Goal: Task Accomplishment & Management: Complete application form

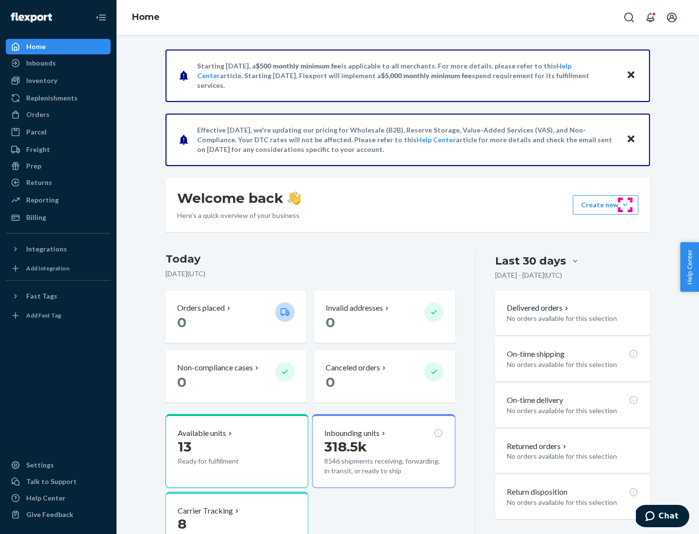
click at [625, 205] on button "Create new Create new inbound Create new order Create new product" at bounding box center [604, 204] width 65 height 19
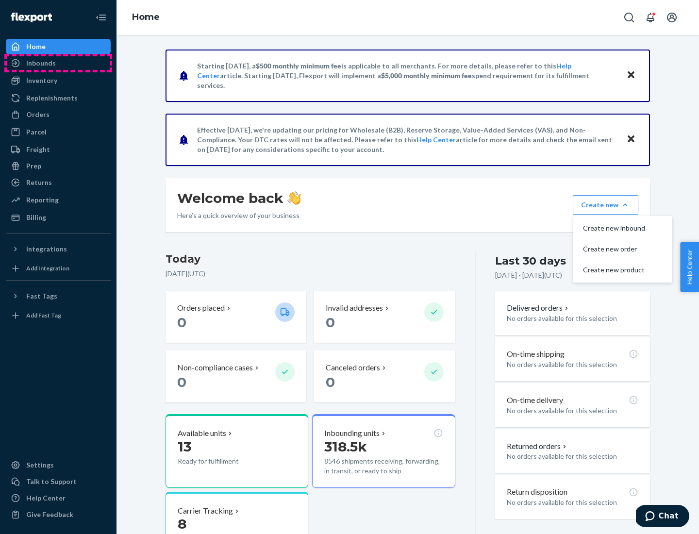
click at [58, 63] on div "Inbounds" at bounding box center [58, 63] width 103 height 14
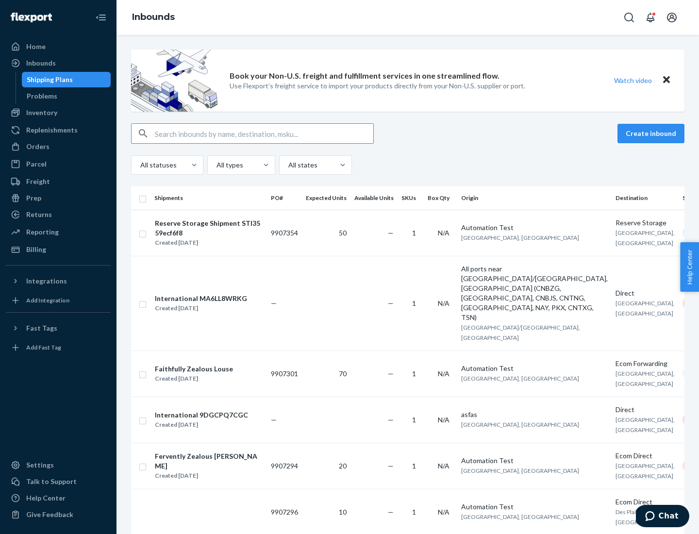
click at [652, 133] on button "Create inbound" at bounding box center [650, 133] width 67 height 19
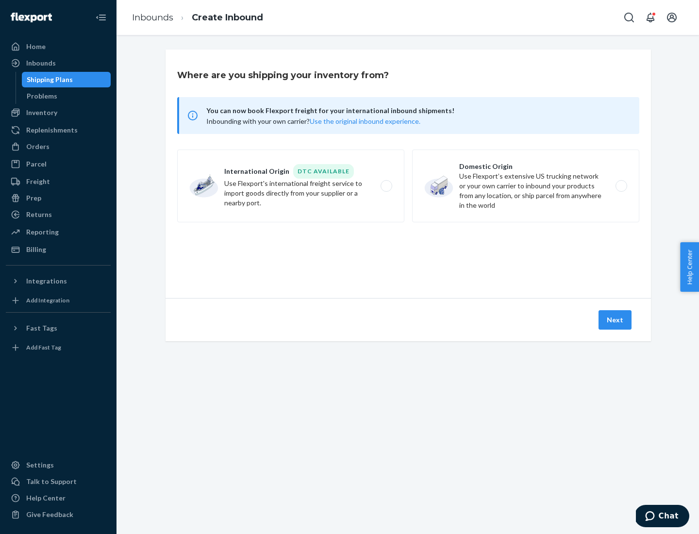
click at [525, 186] on label "Domestic Origin Use Flexport’s extensive US trucking network or your own carrie…" at bounding box center [525, 185] width 227 height 73
click at [620, 186] on input "Domestic Origin Use Flexport’s extensive US trucking network or your own carrie…" at bounding box center [623, 186] width 6 height 6
radio input "true"
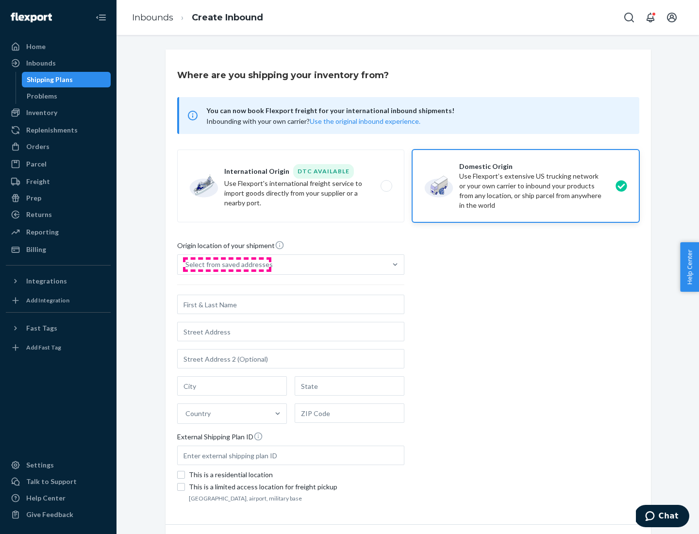
click at [227, 264] on div "Select from saved addresses" at bounding box center [228, 265] width 87 height 10
click at [186, 264] on input "Select from saved addresses" at bounding box center [185, 265] width 1 height 10
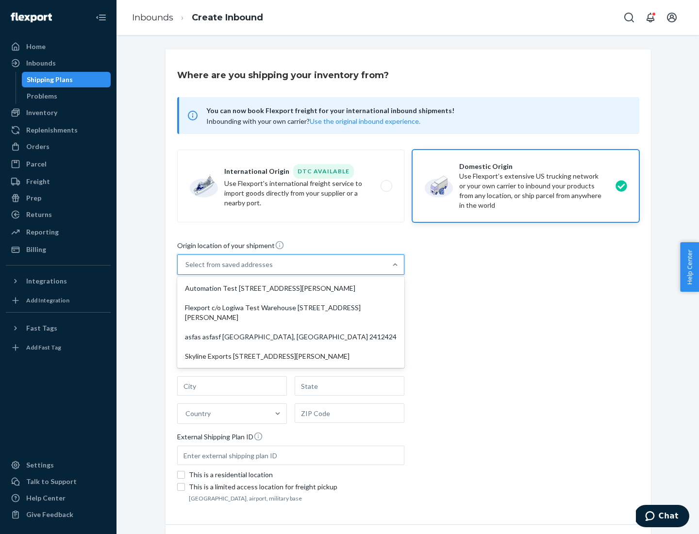
scroll to position [4, 0]
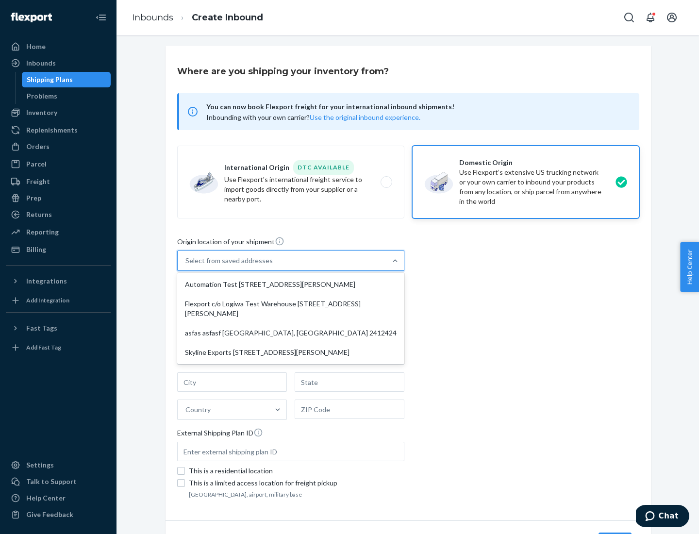
click at [291, 284] on div "Automation Test [STREET_ADDRESS][PERSON_NAME]" at bounding box center [290, 284] width 223 height 19
click at [186, 265] on input "option Automation Test [STREET_ADDRESS][PERSON_NAME] focused, 1 of 4. 4 results…" at bounding box center [185, 261] width 1 height 10
type input "Automation Test"
type input "9th Floor"
type input "[GEOGRAPHIC_DATA]"
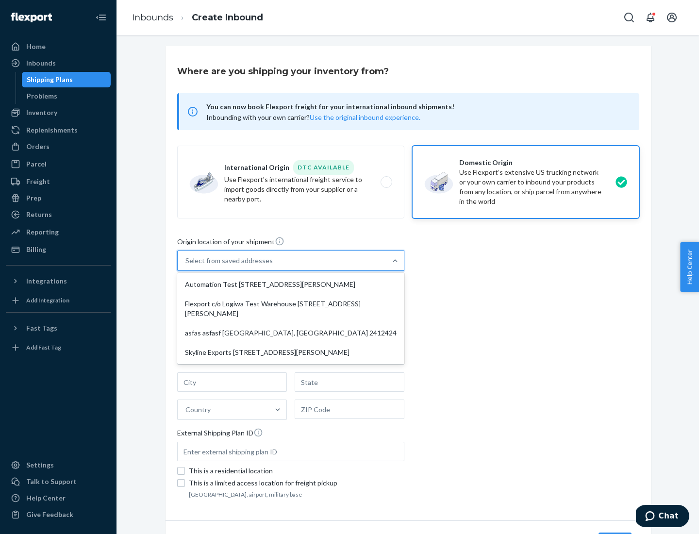
type input "CA"
type input "94104"
type input "[STREET_ADDRESS][PERSON_NAME]"
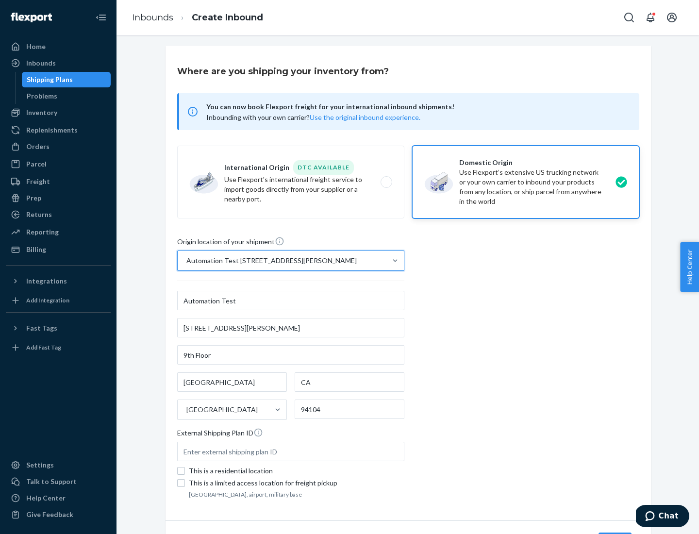
scroll to position [57, 0]
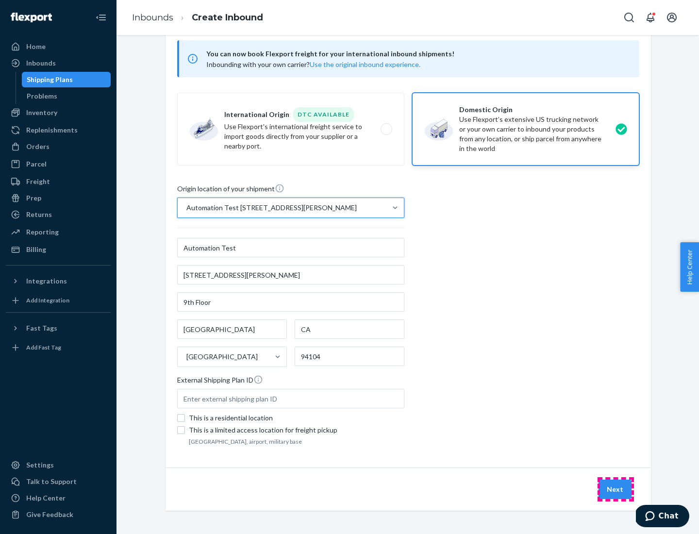
click at [615, 489] on button "Next" at bounding box center [614, 488] width 33 height 19
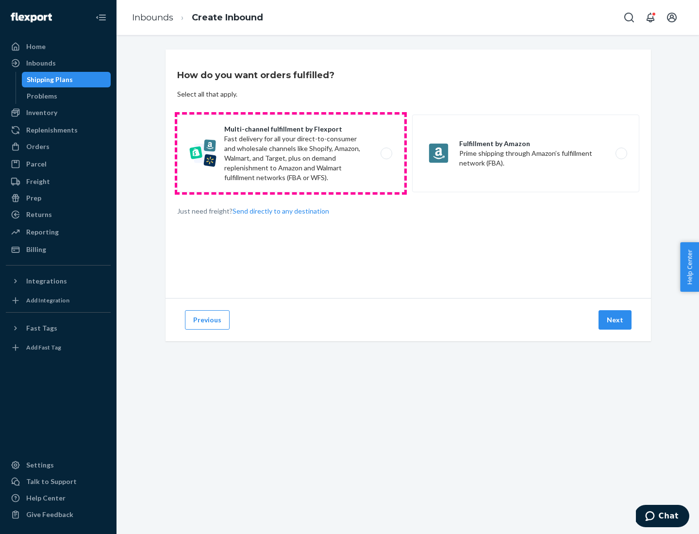
click at [291, 153] on label "Multi-channel fulfillment by Flexport Fast delivery for all your direct-to-cons…" at bounding box center [290, 153] width 227 height 78
click at [386, 153] on input "Multi-channel fulfillment by Flexport Fast delivery for all your direct-to-cons…" at bounding box center [389, 153] width 6 height 6
radio input "true"
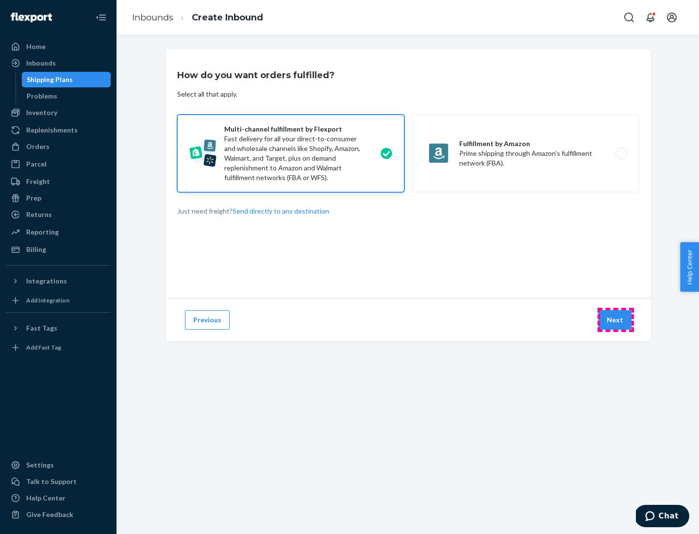
click at [615, 320] on button "Next" at bounding box center [614, 319] width 33 height 19
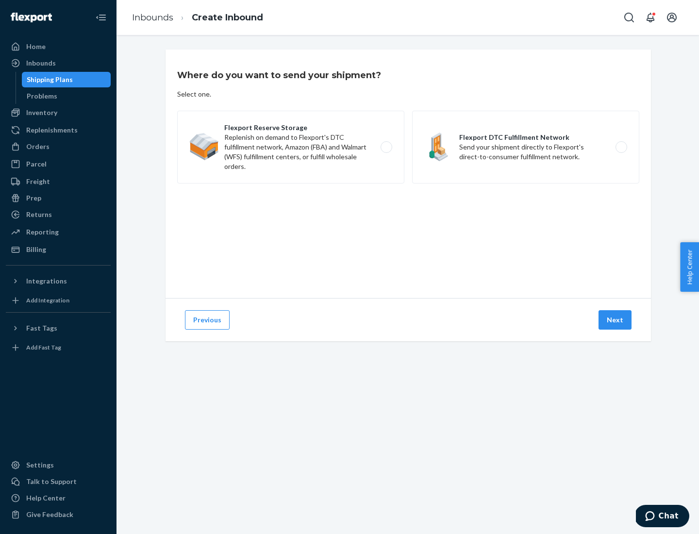
click at [525, 147] on label "Flexport DTC Fulfillment Network Send your shipment directly to Flexport's dire…" at bounding box center [525, 147] width 227 height 73
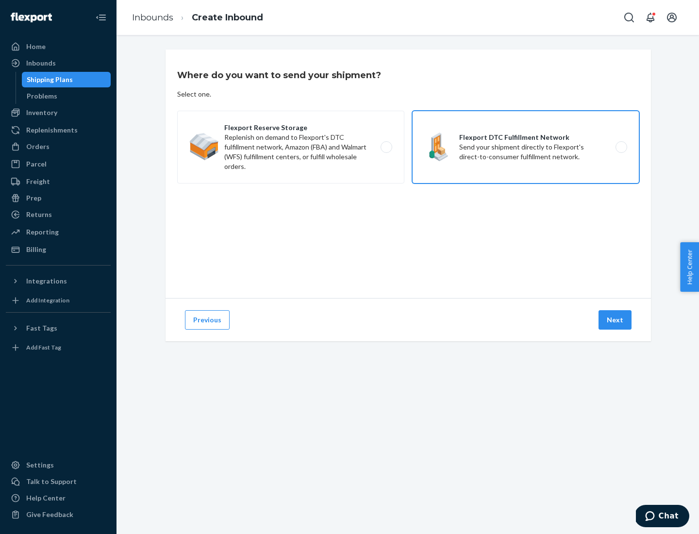
click at [620, 147] on input "Flexport DTC Fulfillment Network Send your shipment directly to Flexport's dire…" at bounding box center [623, 147] width 6 height 6
radio input "true"
click at [615, 320] on button "Next" at bounding box center [614, 319] width 33 height 19
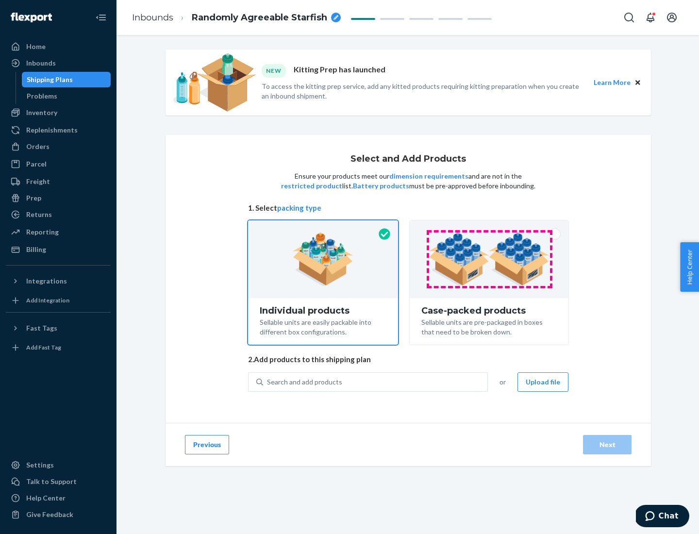
click at [489, 259] on img at bounding box center [488, 258] width 121 height 53
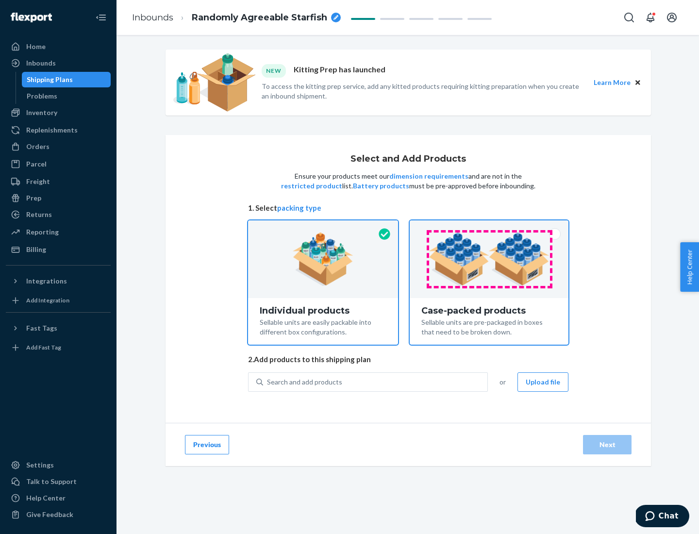
click at [489, 227] on input "Case-packed products Sellable units are pre-packaged in boxes that need to be b…" at bounding box center [489, 223] width 6 height 6
radio input "true"
radio input "false"
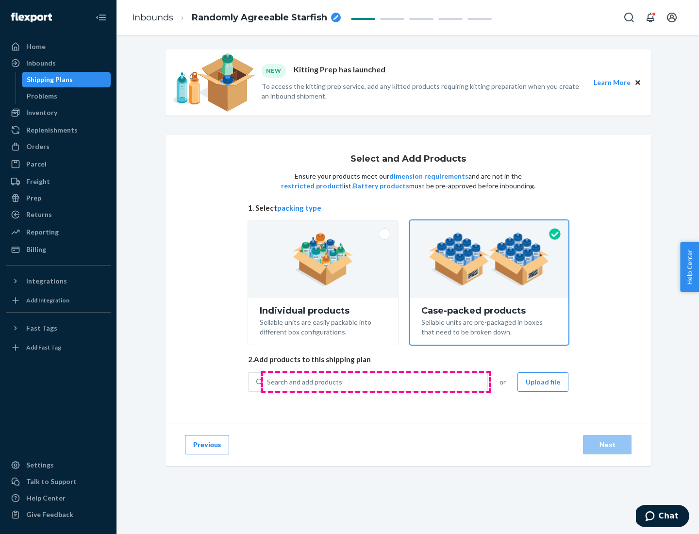
click at [375, 381] on div "Search and add products" at bounding box center [375, 381] width 224 height 17
click at [268, 381] on input "Search and add products" at bounding box center [267, 382] width 1 height 10
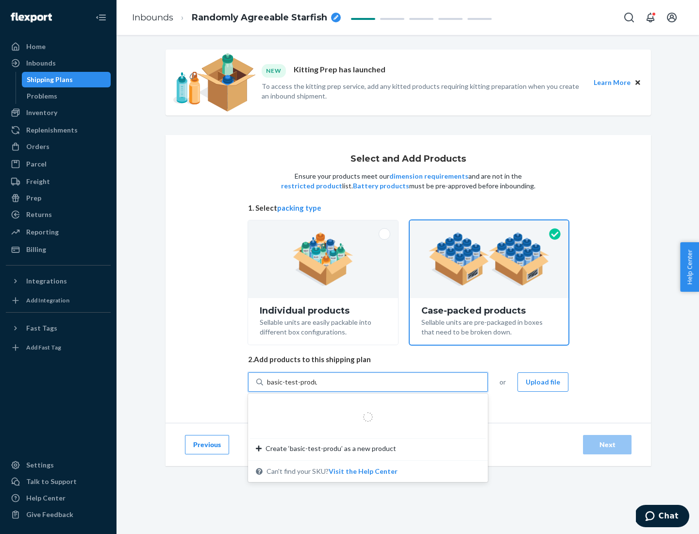
type input "basic-test-product-1"
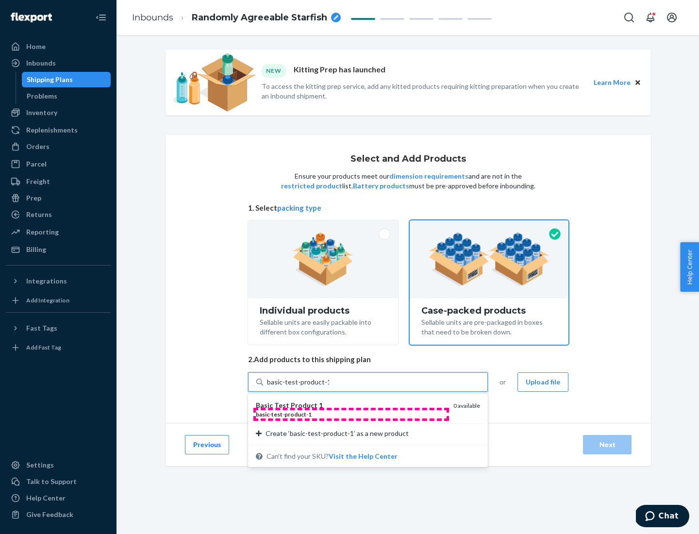
click at [351, 414] on div "basic - test - product - 1" at bounding box center [351, 414] width 190 height 8
click at [329, 387] on input "basic-test-product-1" at bounding box center [298, 382] width 62 height 10
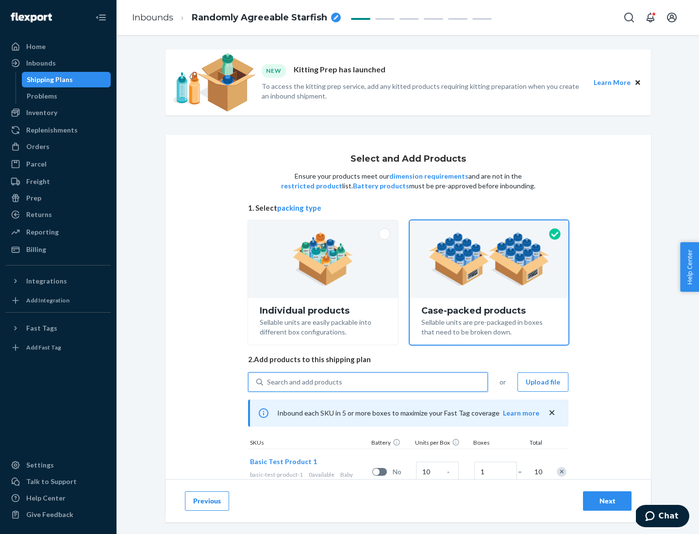
scroll to position [35, 0]
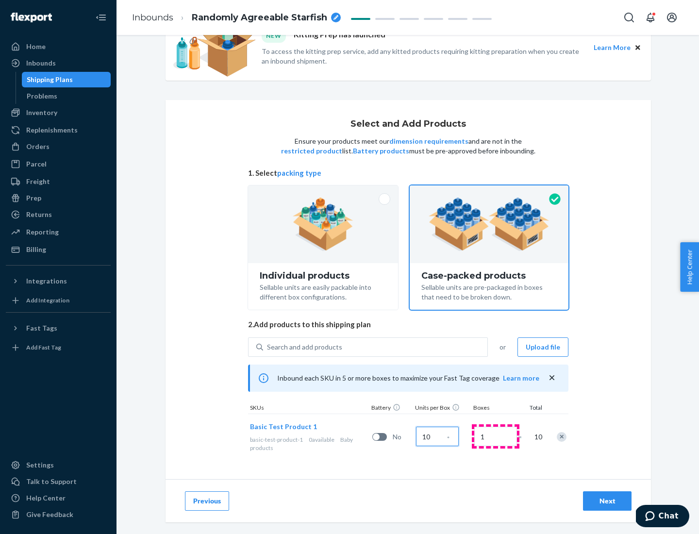
type input "10"
type input "7"
click at [607, 501] on div "Next" at bounding box center [607, 501] width 32 height 10
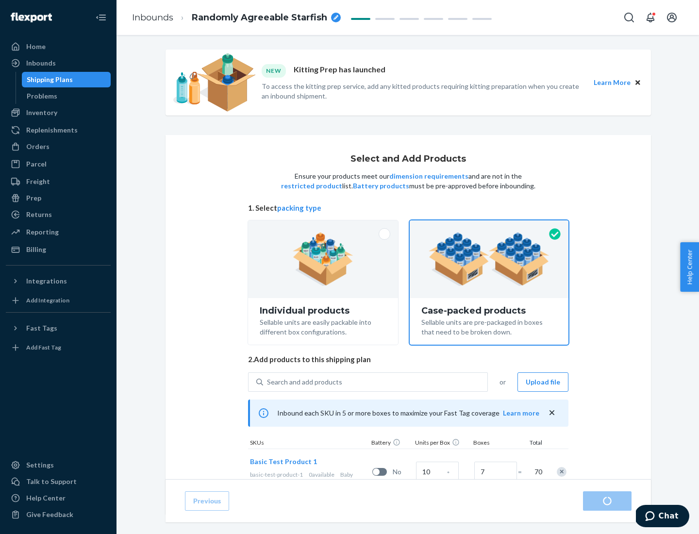
radio input "true"
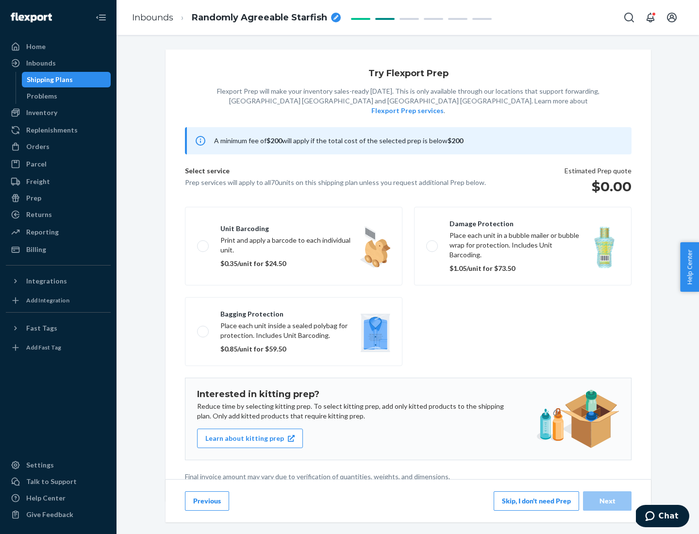
scroll to position [2, 0]
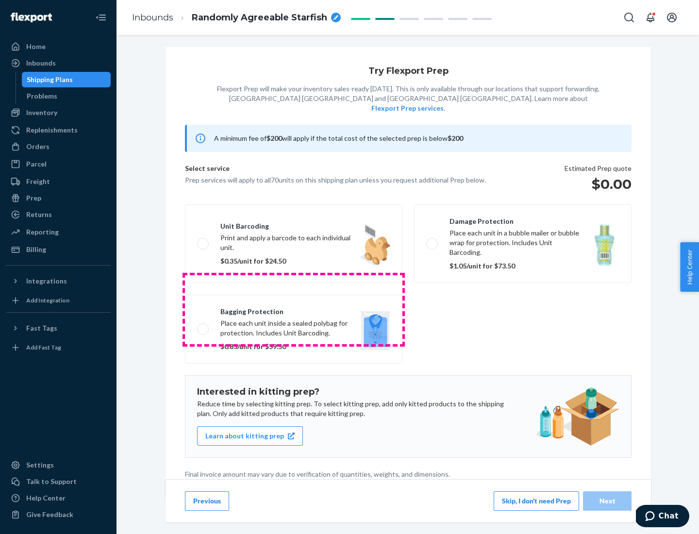
click at [294, 309] on label "Bagging protection Place each unit inside a sealed polybag for protection. Incl…" at bounding box center [293, 328] width 217 height 69
click at [203, 326] on input "Bagging protection Place each unit inside a sealed polybag for protection. Incl…" at bounding box center [200, 329] width 6 height 6
checkbox input "true"
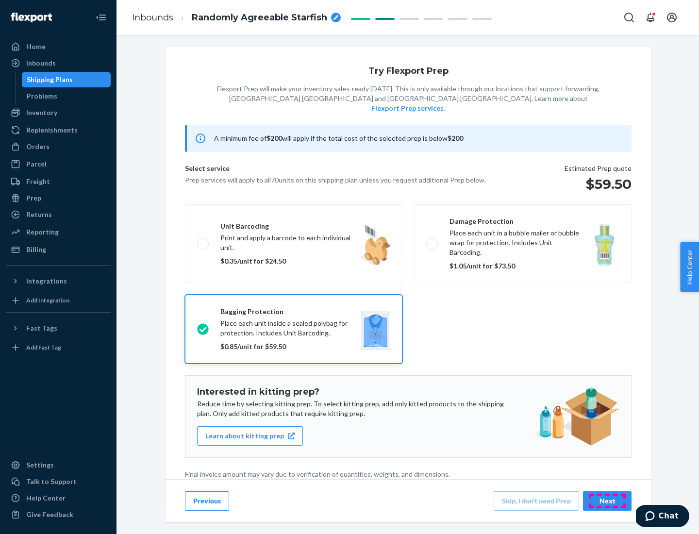
click at [607, 500] on div "Next" at bounding box center [607, 501] width 32 height 10
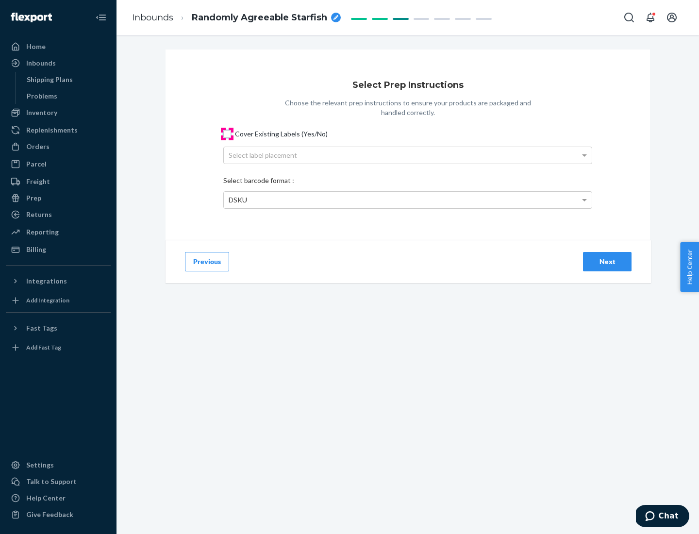
click at [227, 133] on input "Cover Existing Labels (Yes/No)" at bounding box center [227, 134] width 8 height 8
checkbox input "true"
click at [408, 155] on div "Select label placement" at bounding box center [408, 155] width 368 height 16
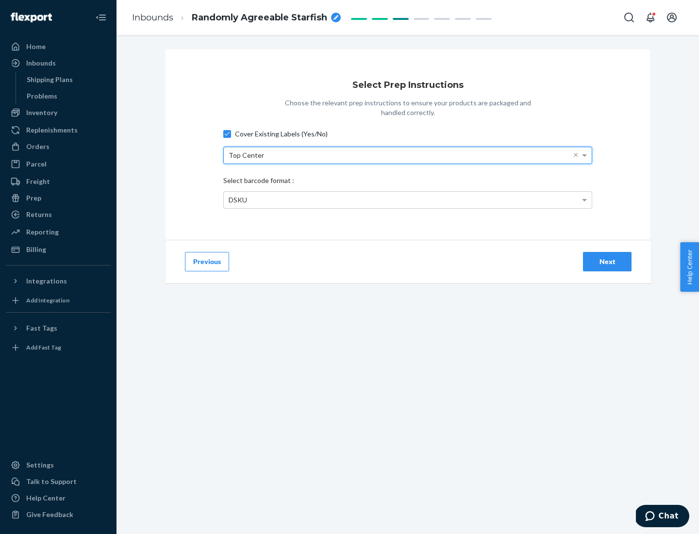
click at [408, 199] on div "DSKU" at bounding box center [408, 200] width 368 height 16
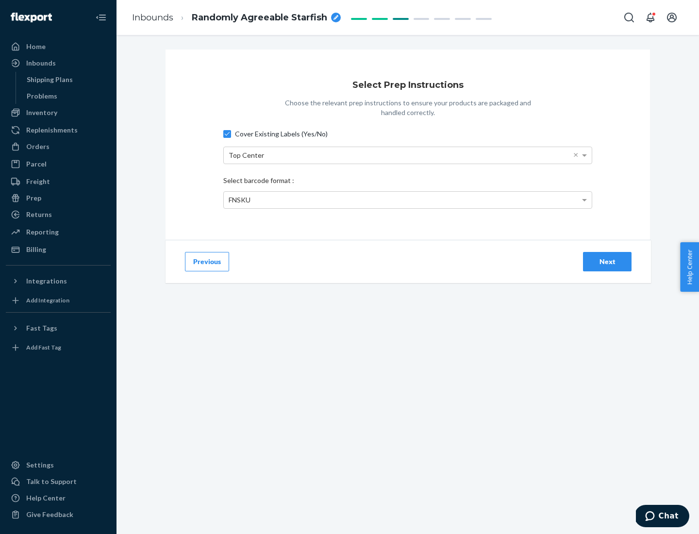
click at [607, 261] on div "Next" at bounding box center [607, 262] width 32 height 10
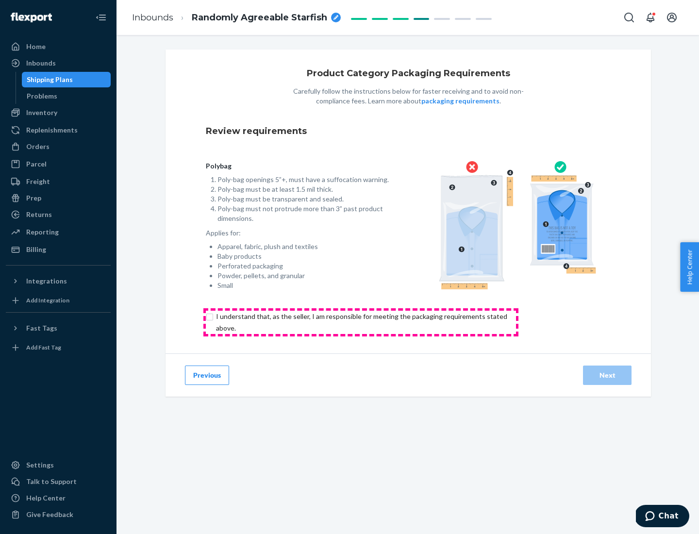
click at [360, 322] on input "checkbox" at bounding box center [367, 321] width 323 height 23
checkbox input "true"
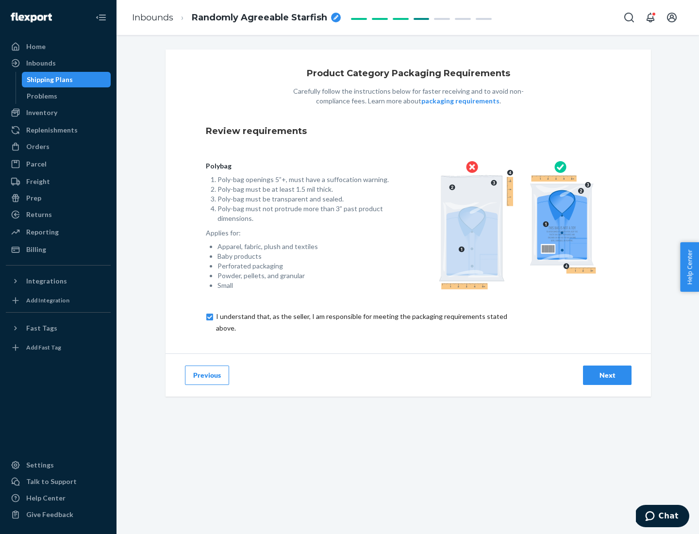
click at [607, 375] on div "Next" at bounding box center [607, 375] width 32 height 10
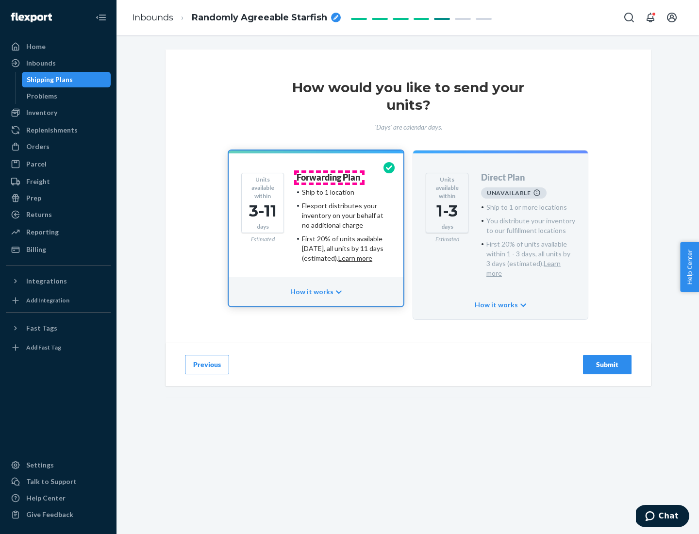
click at [329, 177] on h4 "Forwarding Plan" at bounding box center [328, 178] width 64 height 10
click at [607, 359] on div "Submit" at bounding box center [607, 364] width 32 height 10
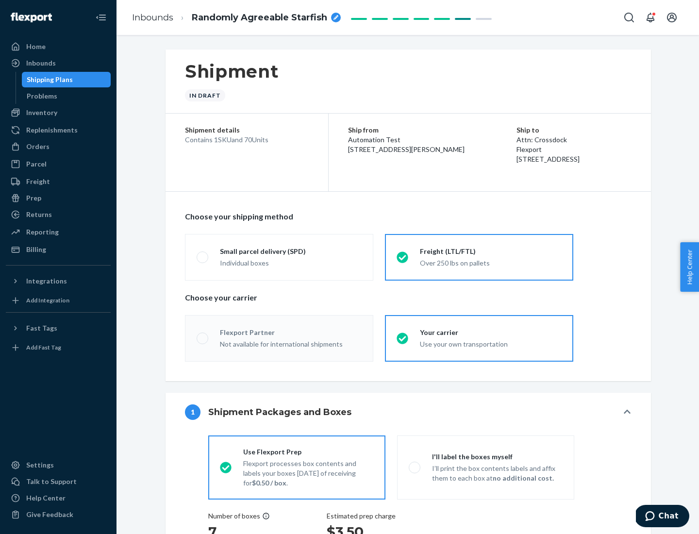
radio input "true"
radio input "false"
radio input "true"
radio input "false"
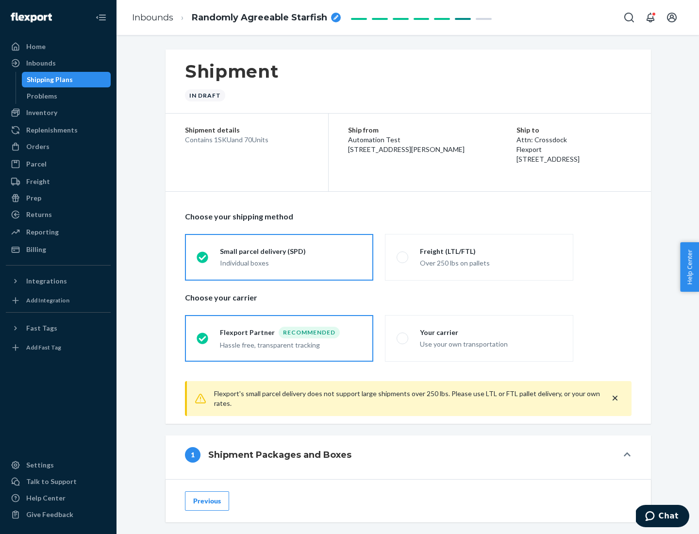
click at [479, 257] on div "Over 250 lbs on pallets" at bounding box center [491, 262] width 142 height 12
click at [403, 257] on input "Freight (LTL/FTL) Over 250 lbs on pallets" at bounding box center [399, 257] width 6 height 6
radio input "true"
radio input "false"
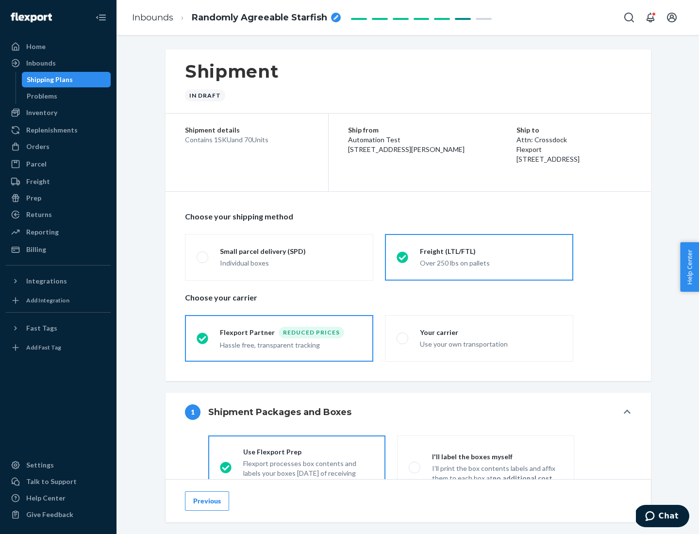
scroll to position [54, 0]
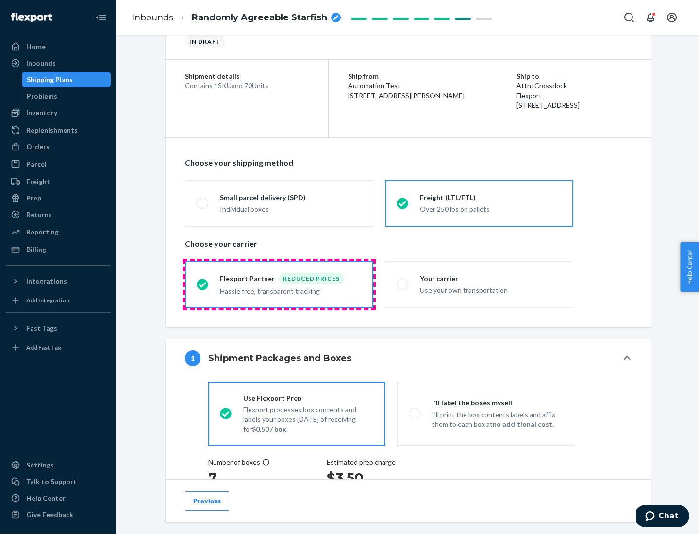
click at [279, 284] on div "Hassle free, transparent tracking" at bounding box center [291, 290] width 142 height 12
click at [203, 284] on input "Flexport Partner Reduced prices Hassle free, transparent tracking" at bounding box center [199, 284] width 6 height 6
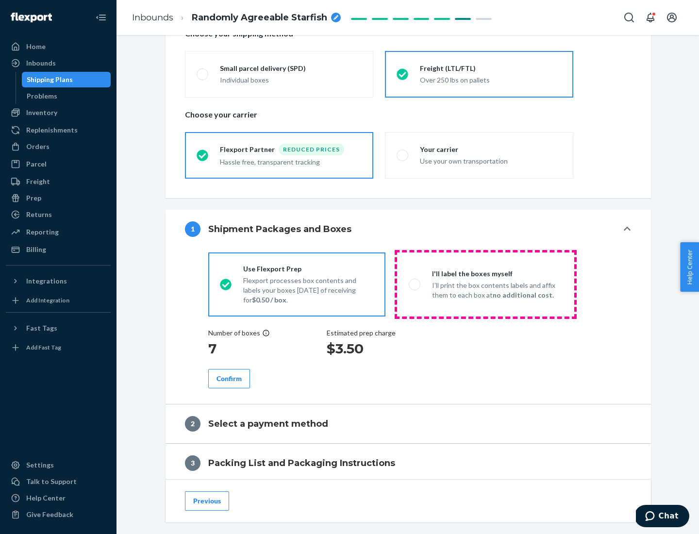
click at [485, 284] on p "I’ll print the box contents labels and affix them to each box at no additional …" at bounding box center [497, 289] width 131 height 19
click at [415, 284] on input "I'll label the boxes myself I’ll print the box contents labels and affix them t…" at bounding box center [411, 284] width 6 height 6
radio input "true"
radio input "false"
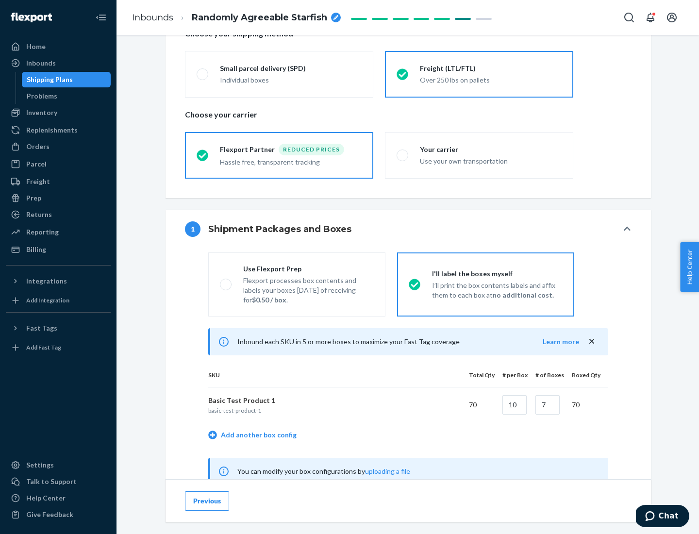
scroll to position [303, 0]
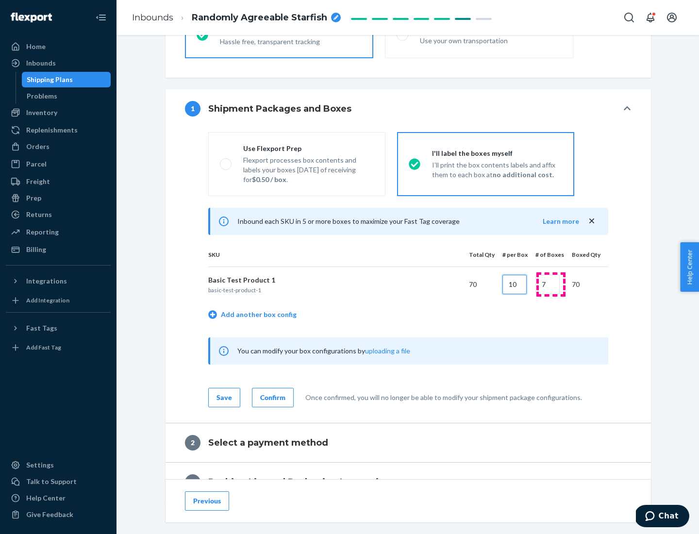
type input "10"
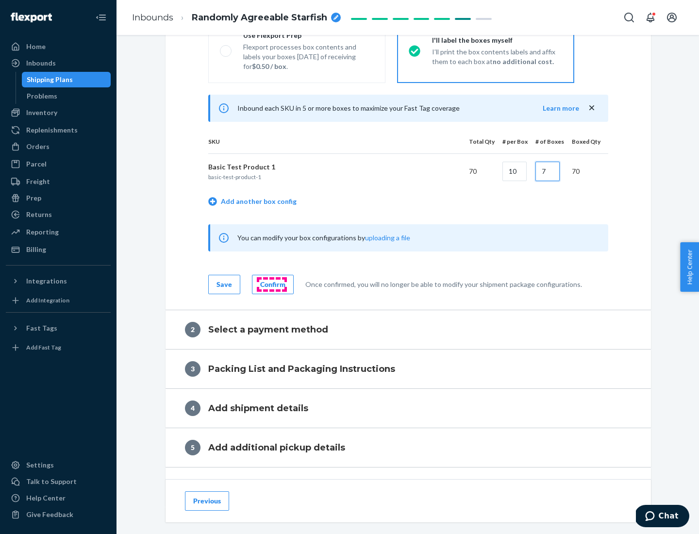
type input "7"
click at [271, 284] on div "Confirm" at bounding box center [272, 284] width 25 height 10
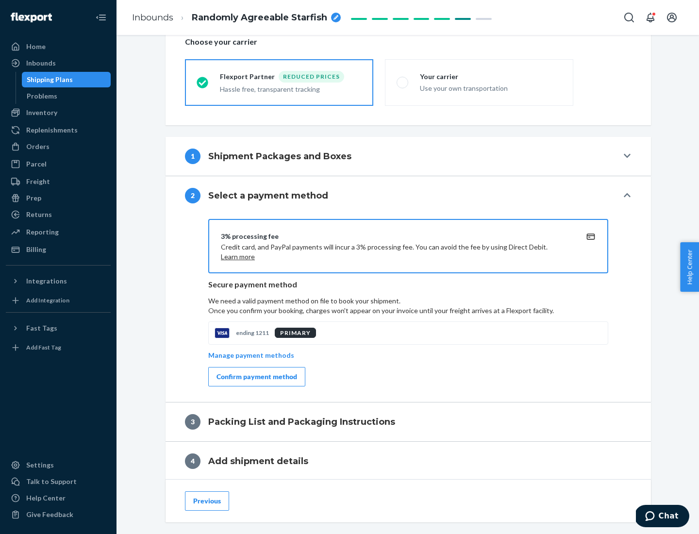
scroll to position [348, 0]
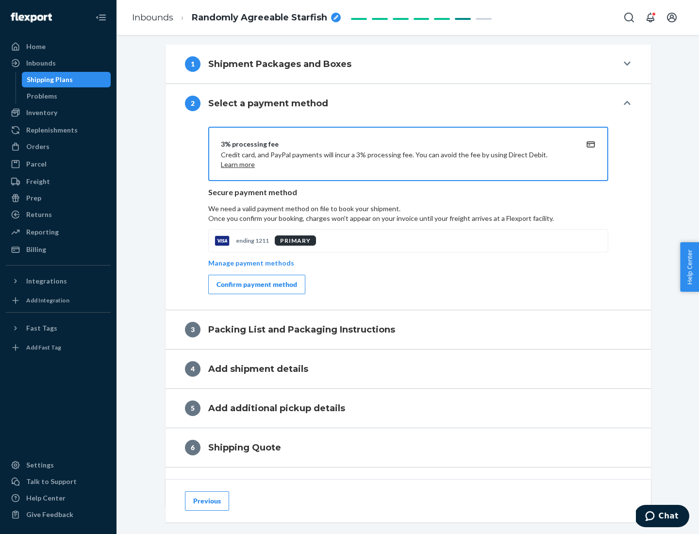
click at [256, 284] on div "Confirm payment method" at bounding box center [256, 284] width 81 height 10
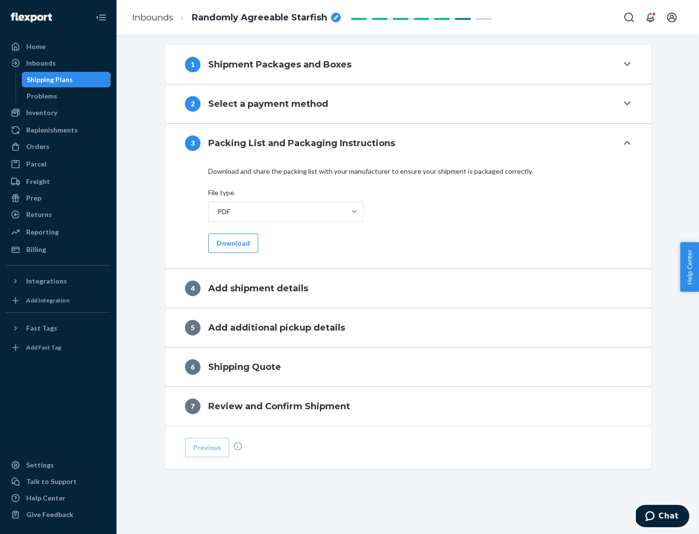
scroll to position [306, 0]
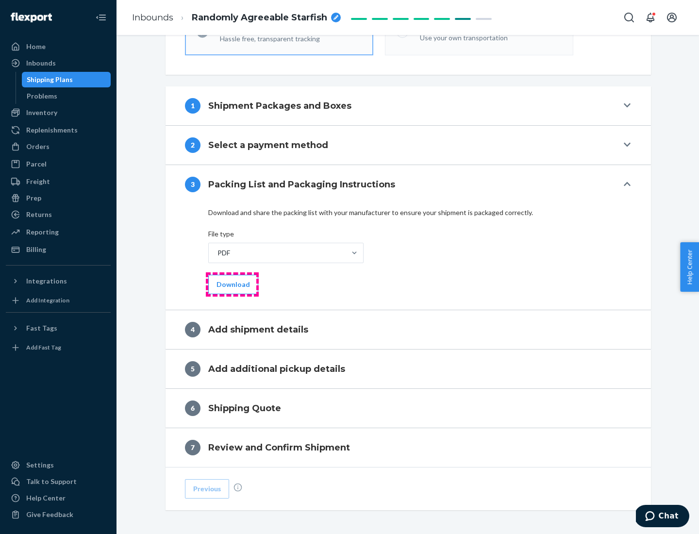
click at [232, 284] on button "Download" at bounding box center [233, 284] width 50 height 19
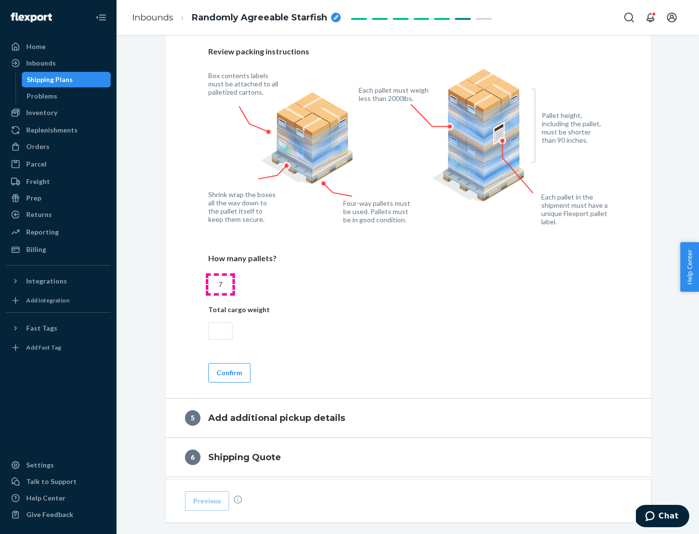
scroll to position [630, 0]
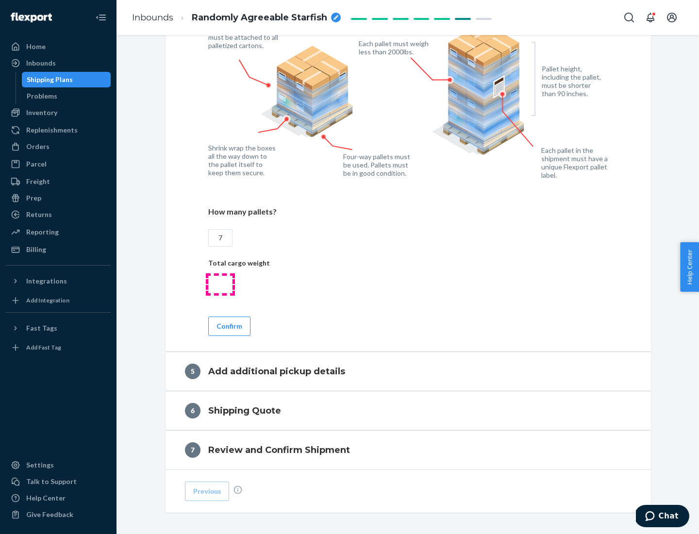
type input "7"
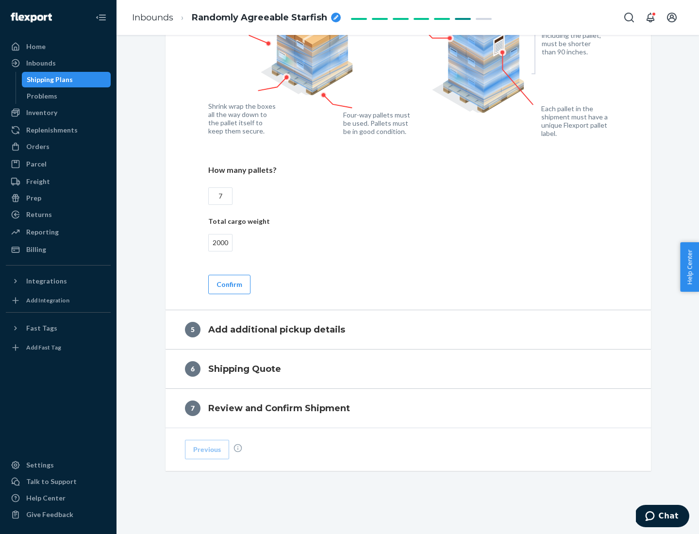
type input "2000"
click at [228, 284] on button "Confirm" at bounding box center [229, 284] width 42 height 19
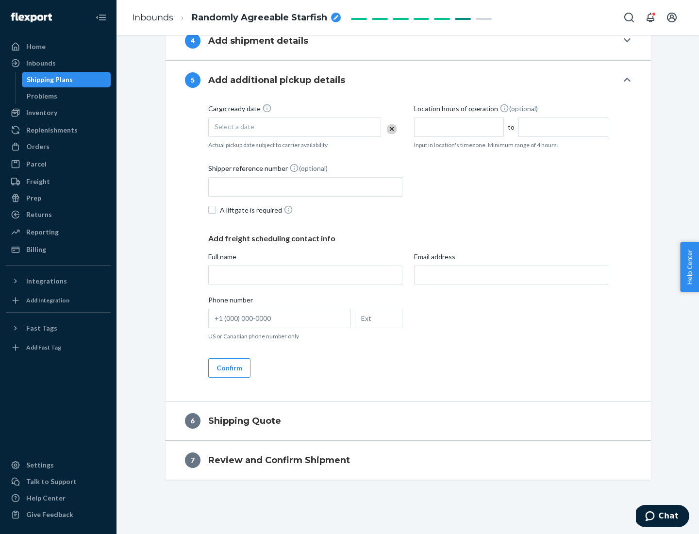
scroll to position [332, 0]
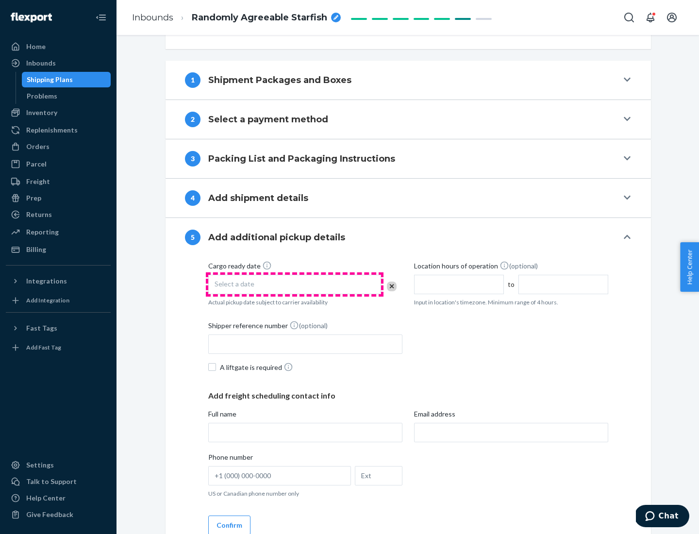
click at [294, 284] on div "Select a date" at bounding box center [294, 284] width 173 height 19
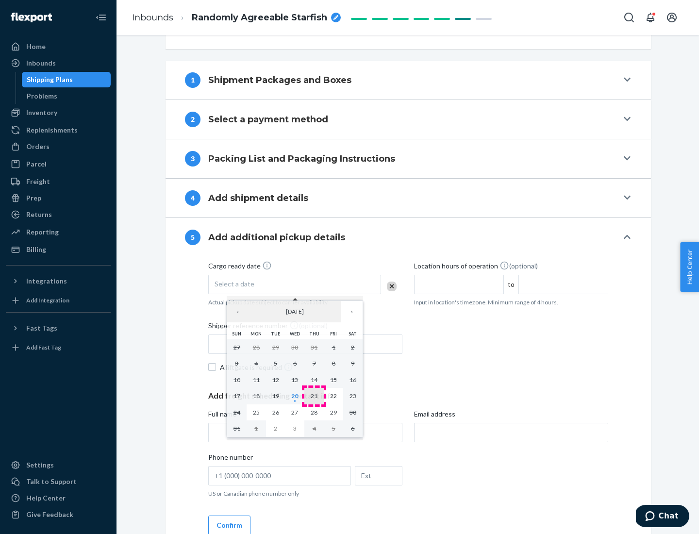
click at [314, 395] on abbr "21" at bounding box center [313, 395] width 7 height 7
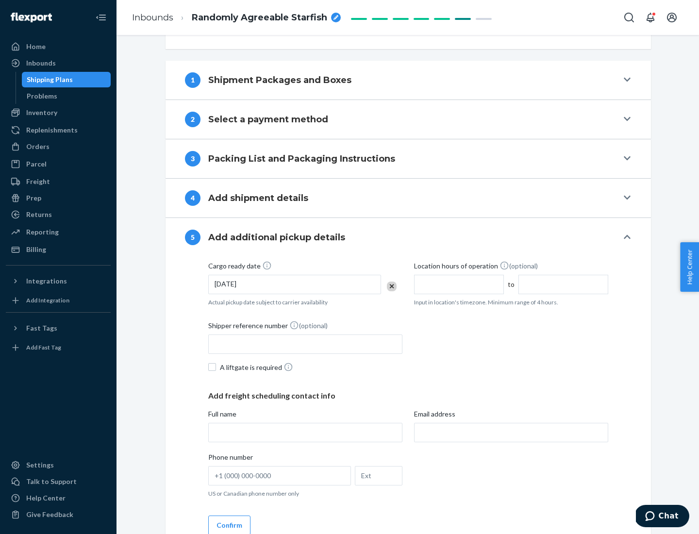
scroll to position [480, 0]
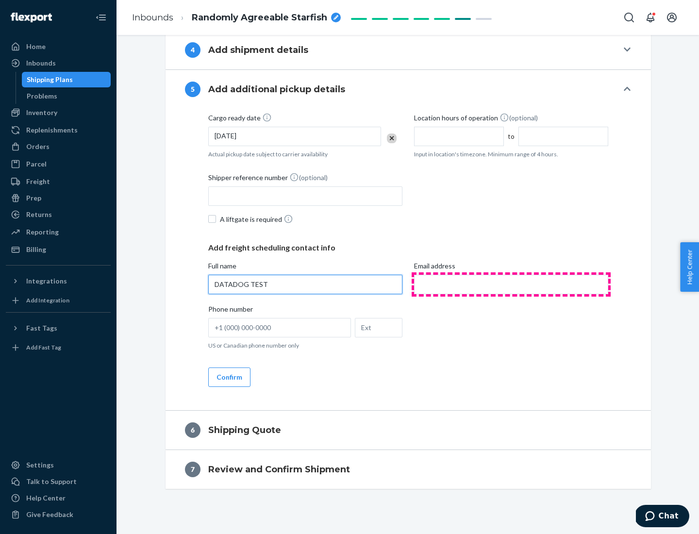
type input "DATADOG TEST"
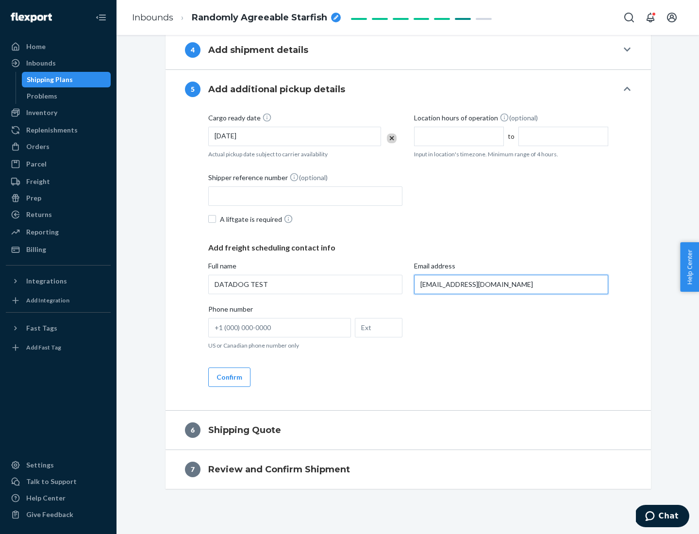
scroll to position [489, 0]
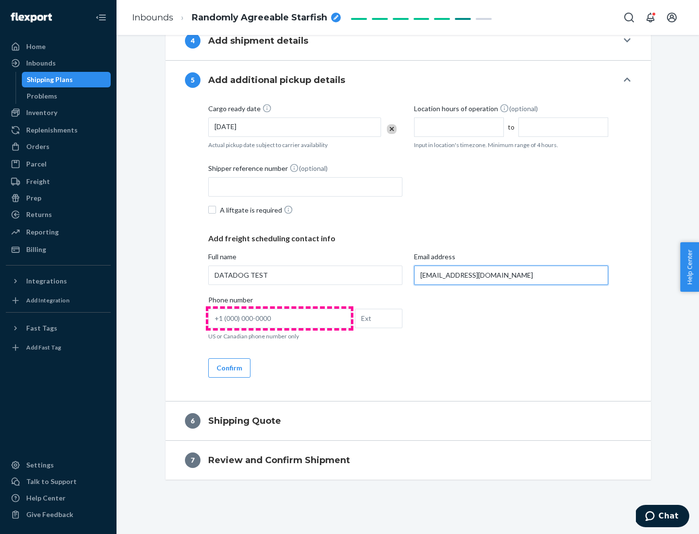
type input "[EMAIL_ADDRESS][DOMAIN_NAME]"
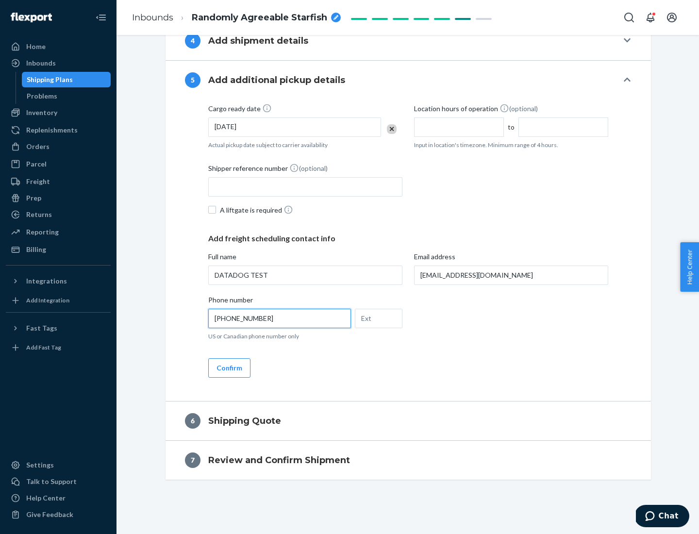
type input "[PHONE_NUMBER]"
click at [228, 367] on button "Confirm" at bounding box center [229, 367] width 42 height 19
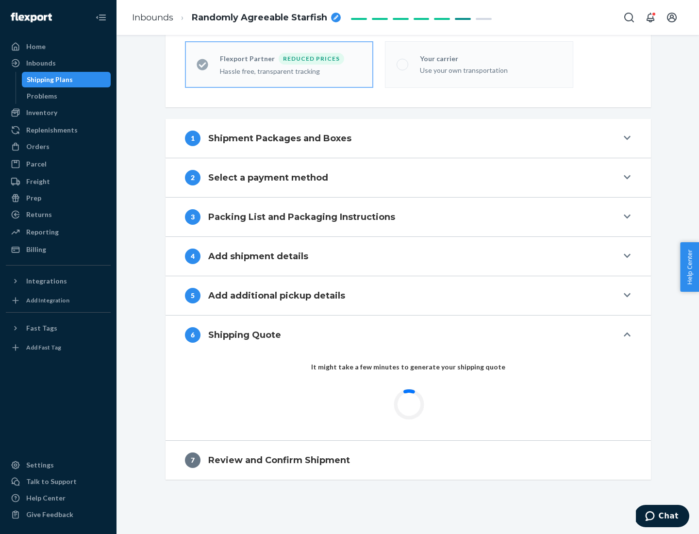
scroll to position [309, 0]
